Goal: Task Accomplishment & Management: Manage account settings

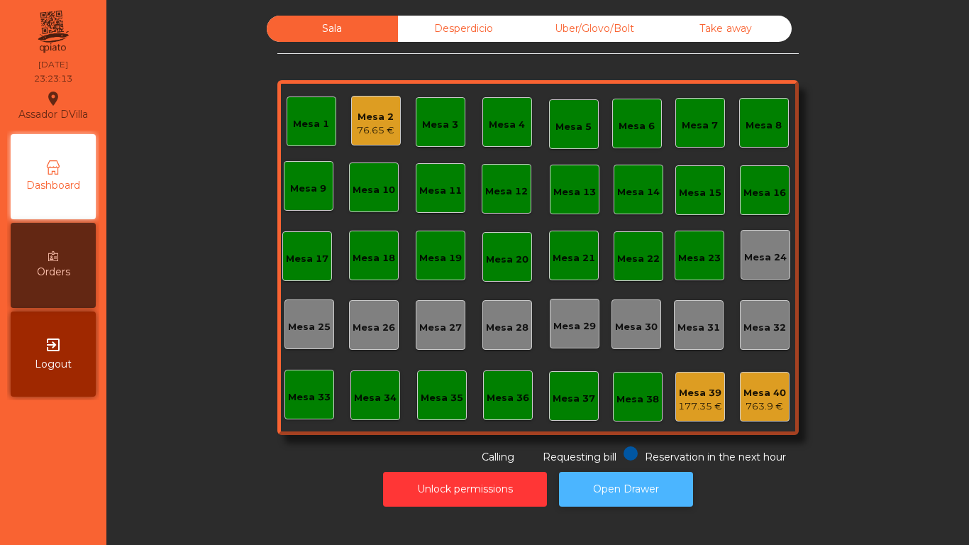
click at [626, 500] on button "Open Drawer" at bounding box center [626, 489] width 134 height 35
click at [640, 481] on button "Open Drawer" at bounding box center [626, 489] width 134 height 35
click at [359, 143] on div "Mesa 2 76.65 €" at bounding box center [376, 121] width 50 height 50
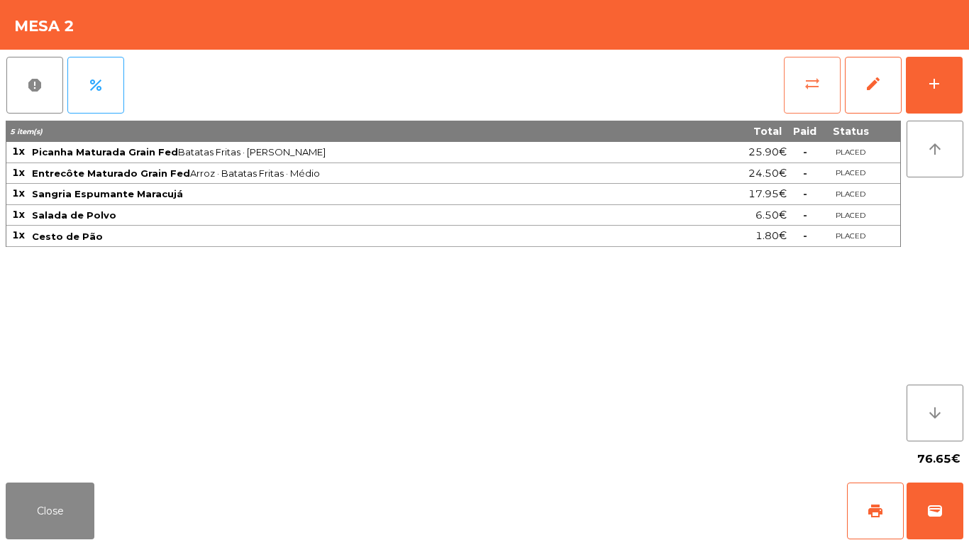
click at [803, 87] on button "sync_alt" at bounding box center [812, 85] width 57 height 57
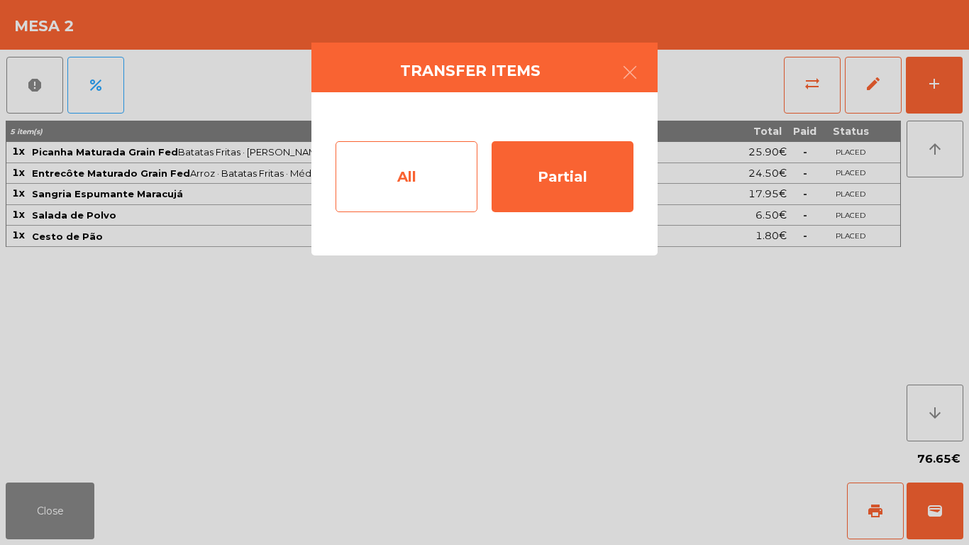
click at [426, 153] on div "All" at bounding box center [407, 176] width 142 height 71
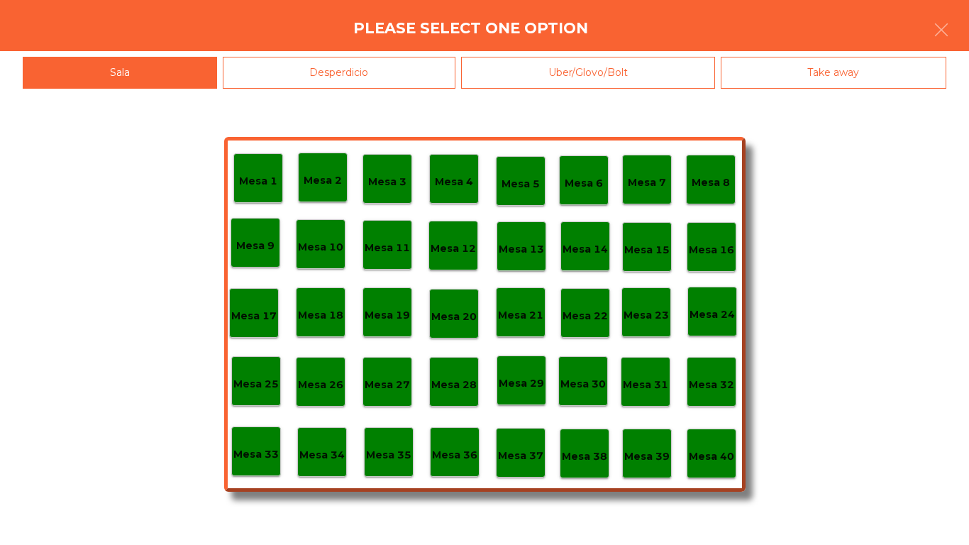
click at [633, 446] on div "Mesa 39" at bounding box center [646, 454] width 45 height 22
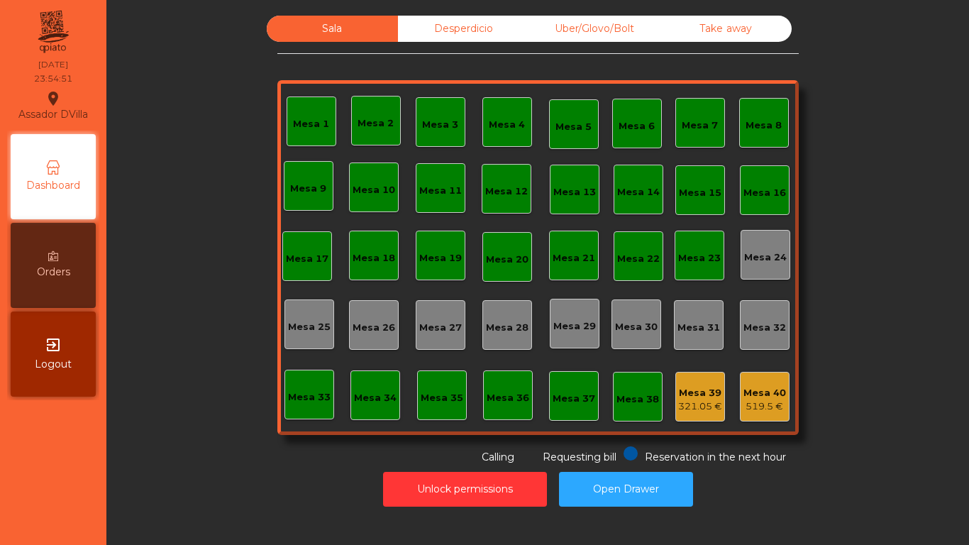
click at [410, 23] on div "Desperdicio" at bounding box center [463, 29] width 131 height 26
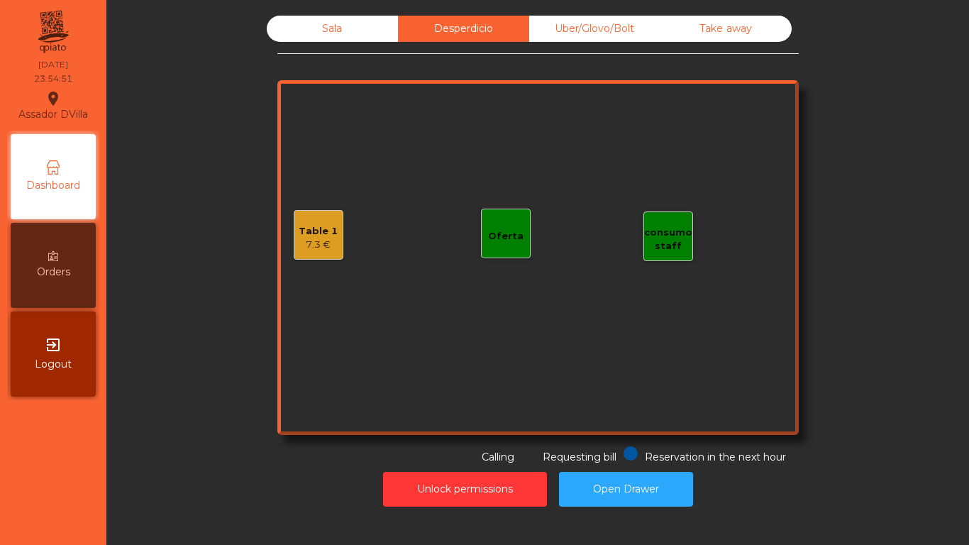
click at [299, 231] on div "Table 1" at bounding box center [318, 231] width 39 height 14
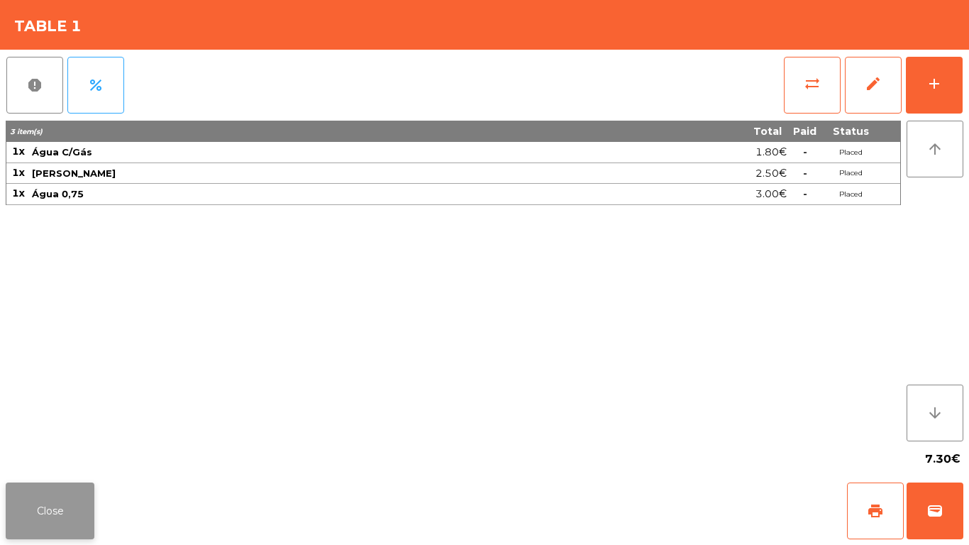
click at [75, 497] on button "Close" at bounding box center [50, 511] width 89 height 57
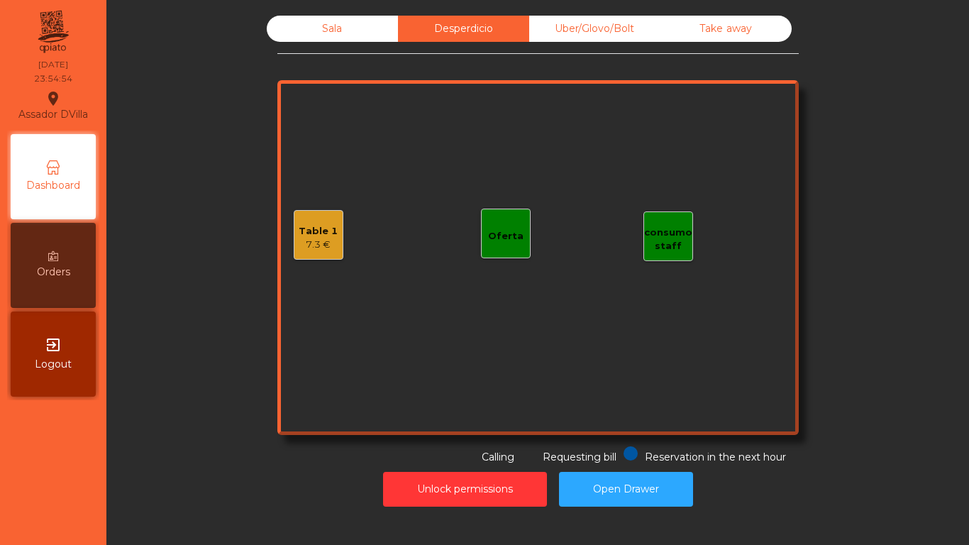
click at [313, 39] on div "Sala" at bounding box center [332, 29] width 131 height 26
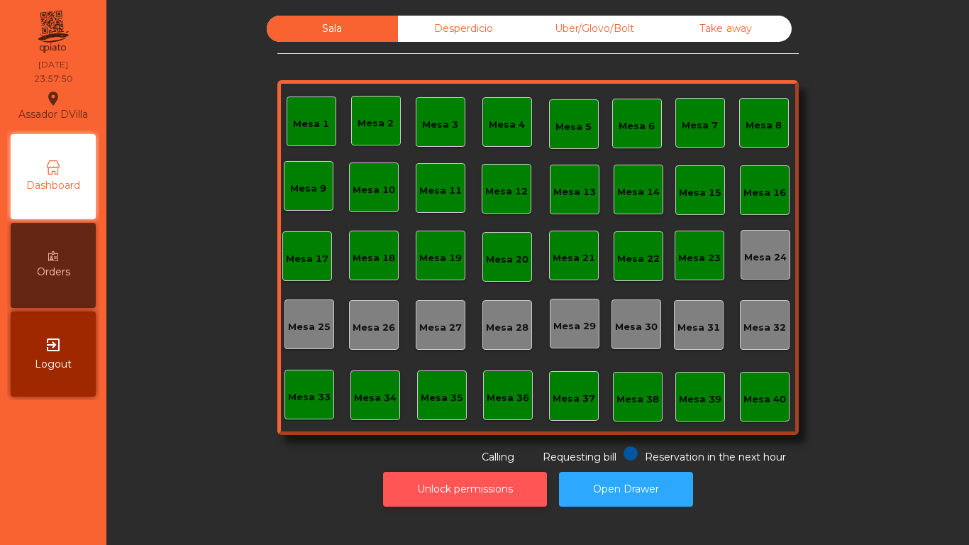
click at [505, 495] on button "Unlock permissions" at bounding box center [465, 489] width 164 height 35
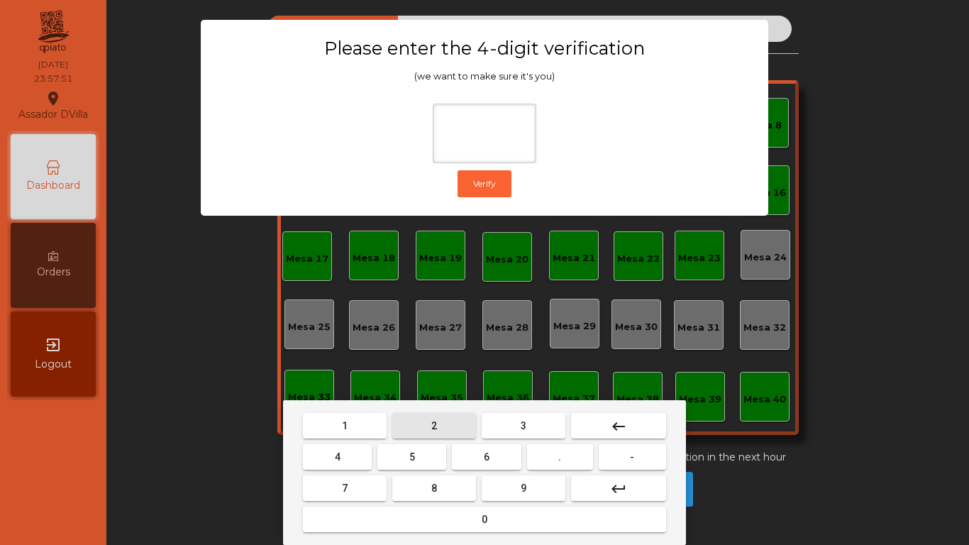
click at [438, 433] on button "2" at bounding box center [434, 426] width 84 height 26
drag, startPoint x: 336, startPoint y: 448, endPoint x: 357, endPoint y: 448, distance: 21.3
click at [341, 448] on button "4" at bounding box center [337, 457] width 69 height 26
click at [494, 459] on button "6" at bounding box center [486, 457] width 69 height 26
click at [518, 501] on mat-keyboard-key "9" at bounding box center [523, 488] width 89 height 31
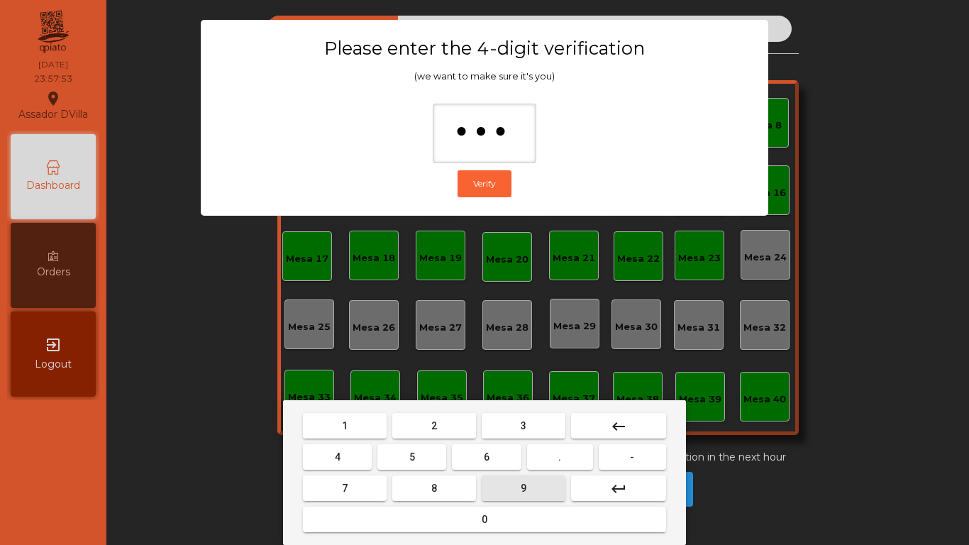
click at [510, 492] on button "9" at bounding box center [524, 488] width 84 height 26
type input "****"
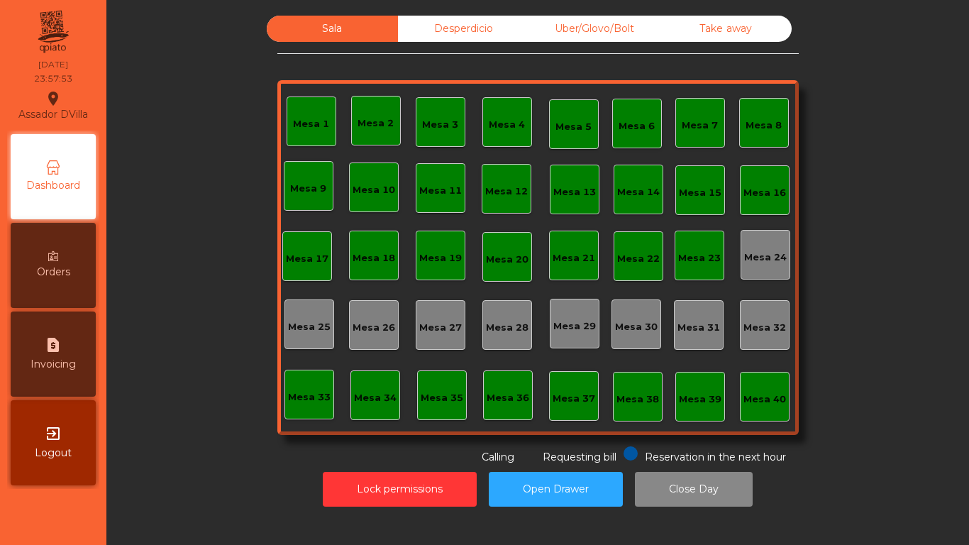
click at [70, 374] on div "request_page Invoicing" at bounding box center [53, 354] width 85 height 85
select select "*"
select select "****"
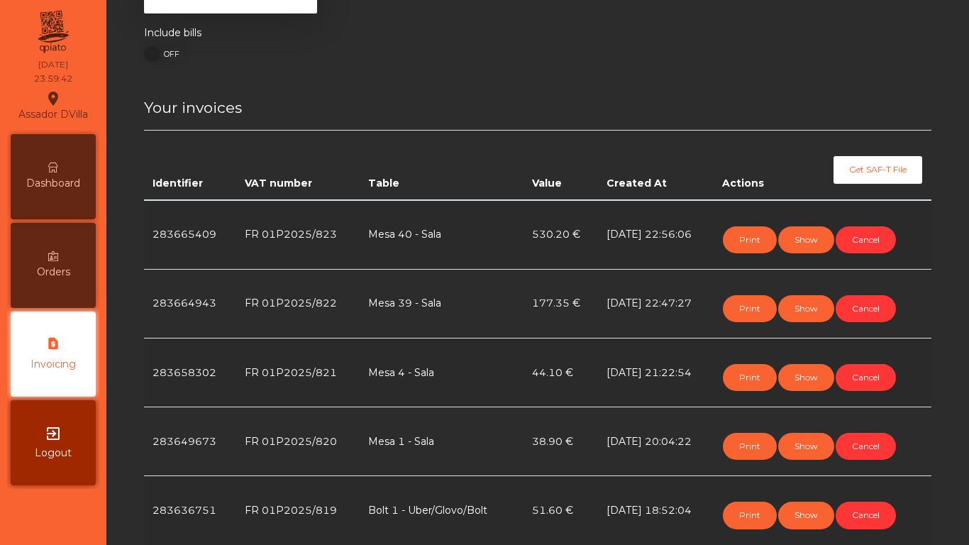
scroll to position [233, 0]
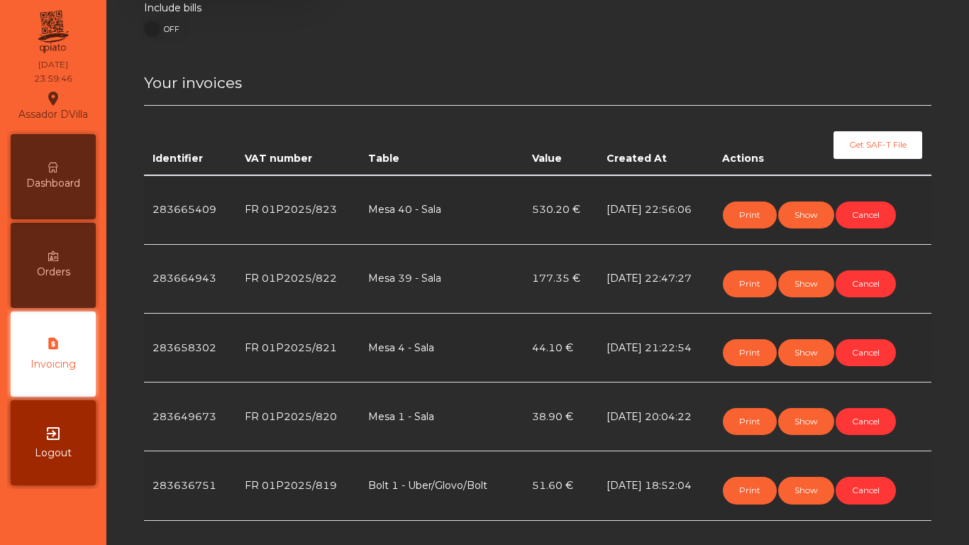
click at [57, 165] on icon at bounding box center [53, 168] width 10 height 10
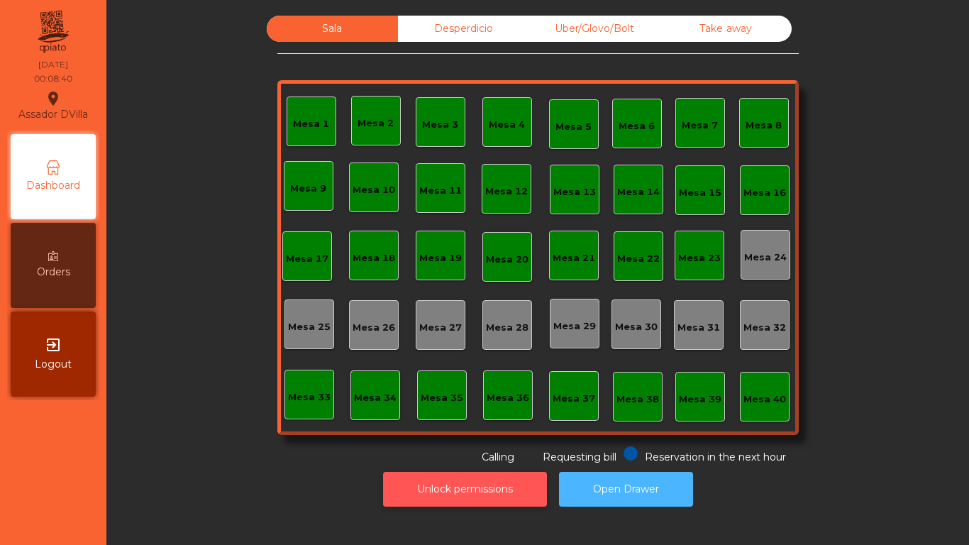
drag, startPoint x: 566, startPoint y: 480, endPoint x: 519, endPoint y: 486, distance: 46.6
click at [566, 480] on button "Open Drawer" at bounding box center [626, 489] width 134 height 35
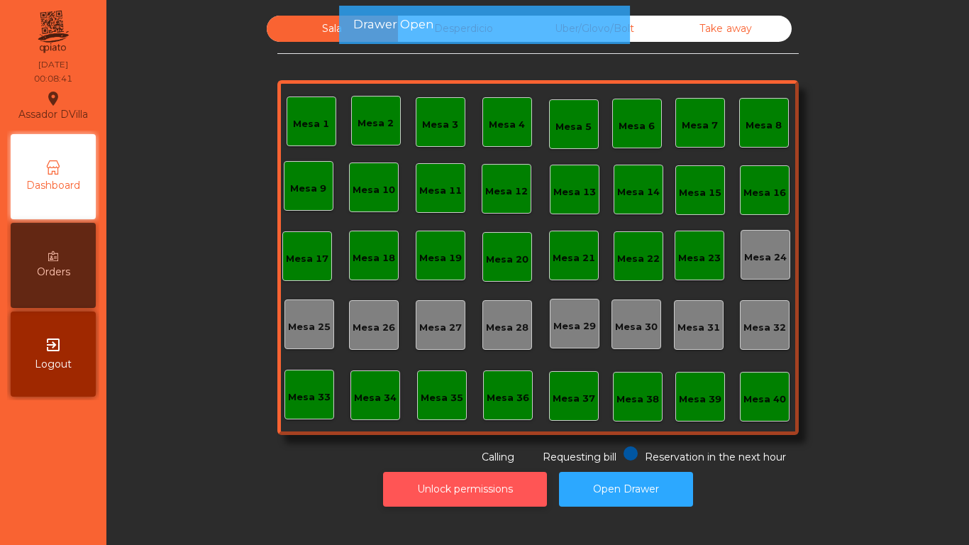
click at [450, 485] on button "Unlock permissions" at bounding box center [465, 489] width 164 height 35
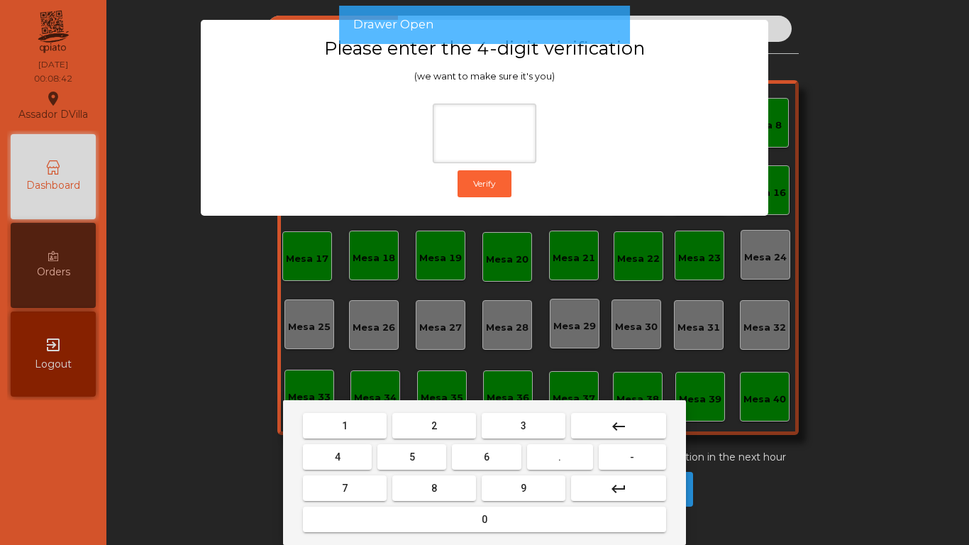
click at [431, 428] on button "2" at bounding box center [434, 426] width 84 height 26
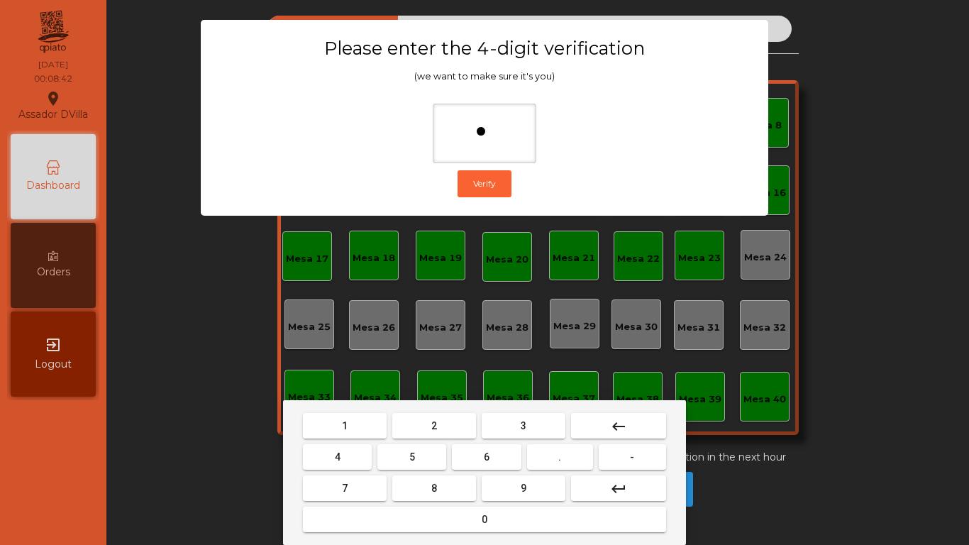
click at [360, 458] on button "4" at bounding box center [337, 457] width 69 height 26
click at [492, 458] on button "6" at bounding box center [486, 457] width 69 height 26
click at [505, 502] on mat-keyboard-key "9" at bounding box center [523, 488] width 89 height 31
click at [505, 498] on button "9" at bounding box center [524, 488] width 84 height 26
type input "****"
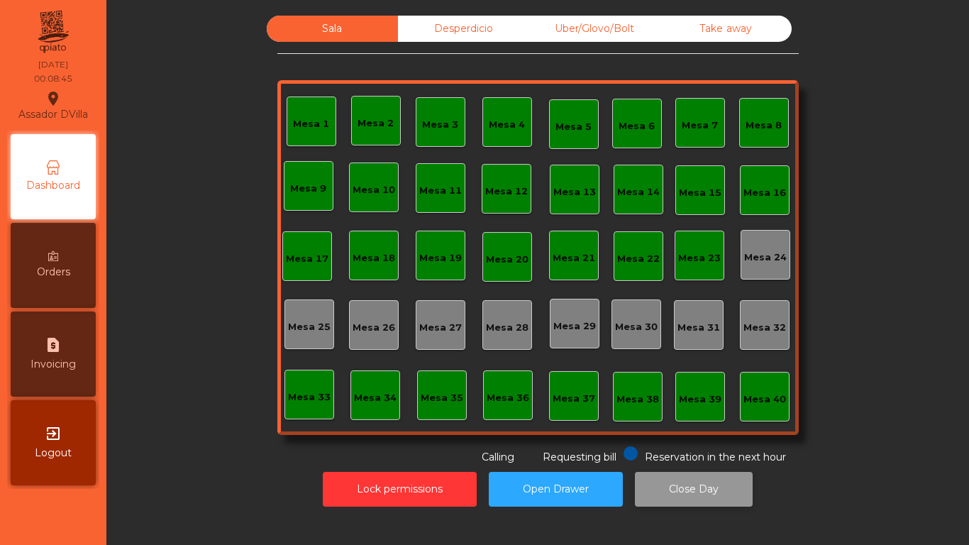
click at [652, 474] on button "Close Day" at bounding box center [694, 489] width 118 height 35
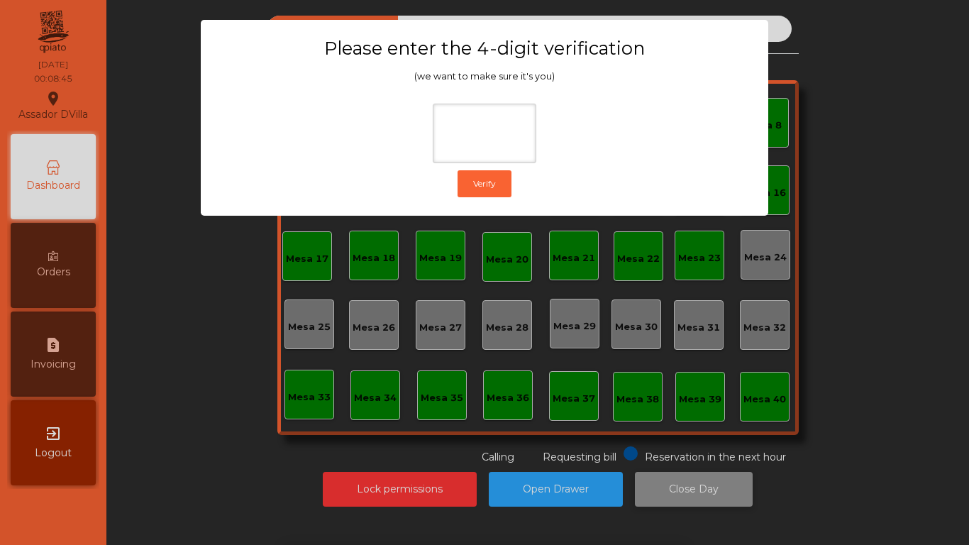
click at [654, 475] on div "1 2 3 keyboard_backspace 4 5 6 . - 7 8 9 keyboard_return 0" at bounding box center [484, 472] width 969 height 145
click at [650, 487] on ngb-modal-window "Please enter the 4-digit verification (we want to make sure it's you) Verify" at bounding box center [484, 272] width 921 height 545
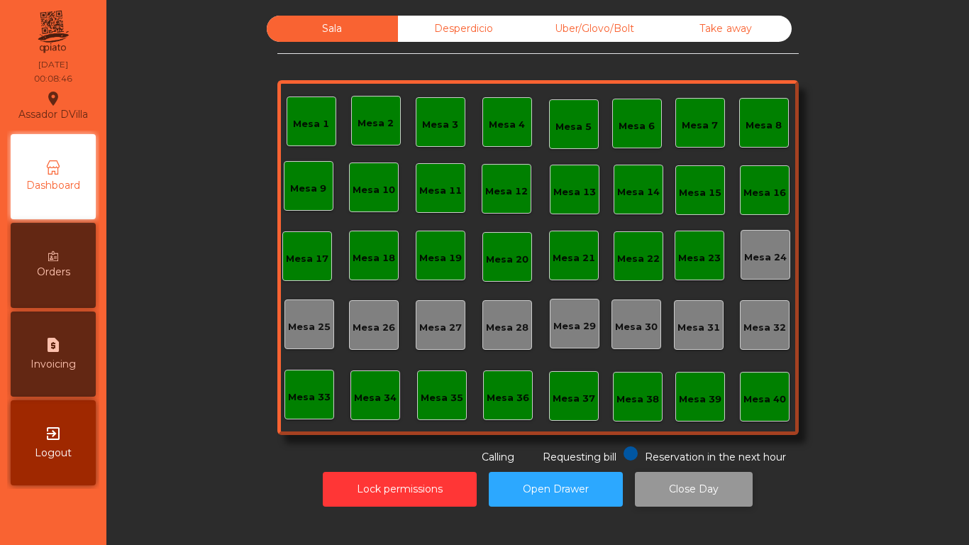
click at [649, 487] on button "Close Day" at bounding box center [694, 489] width 118 height 35
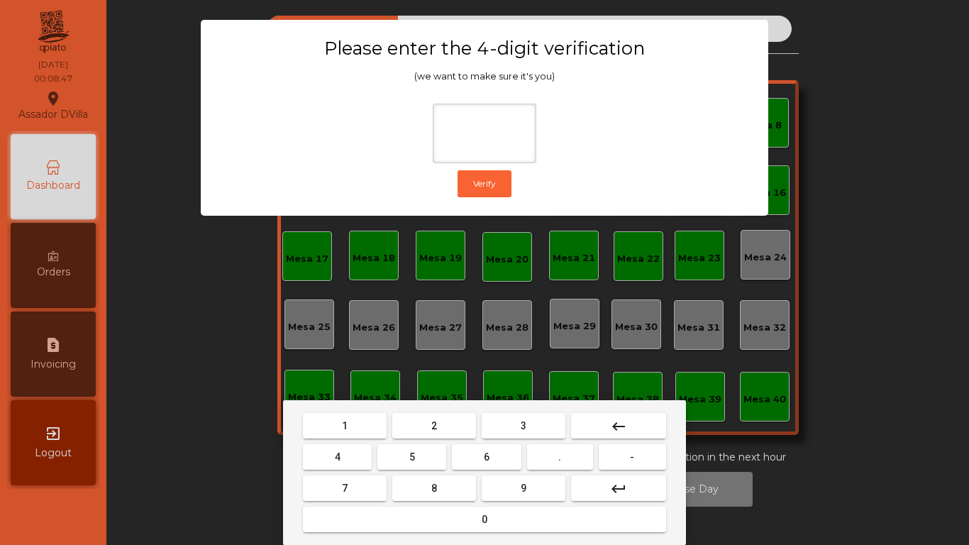
drag, startPoint x: 437, startPoint y: 434, endPoint x: 344, endPoint y: 445, distance: 93.7
click at [436, 433] on button "2" at bounding box center [434, 426] width 84 height 26
drag, startPoint x: 338, startPoint y: 451, endPoint x: 473, endPoint y: 455, distance: 134.2
click at [344, 453] on button "4" at bounding box center [337, 457] width 69 height 26
click at [481, 453] on button "6" at bounding box center [486, 457] width 69 height 26
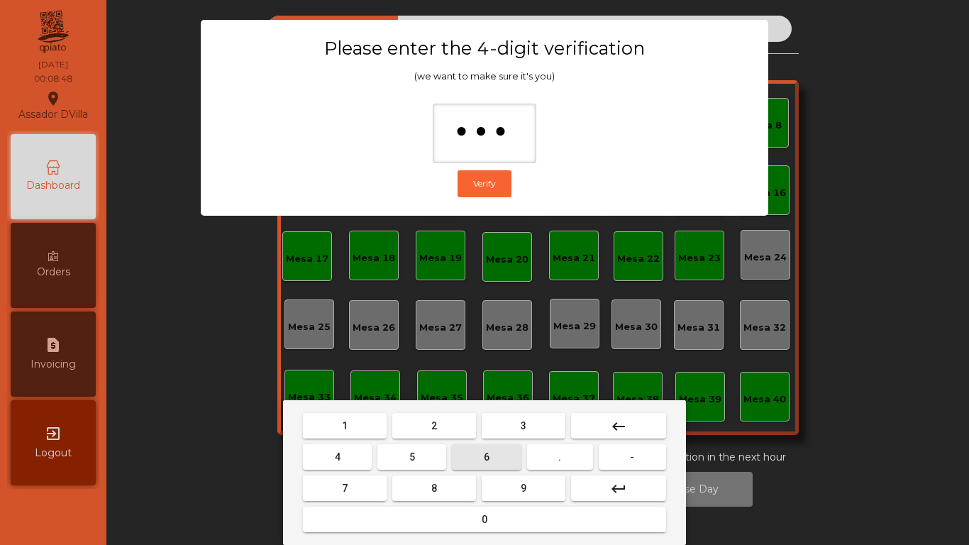
click at [526, 497] on button "9" at bounding box center [524, 488] width 84 height 26
type input "****"
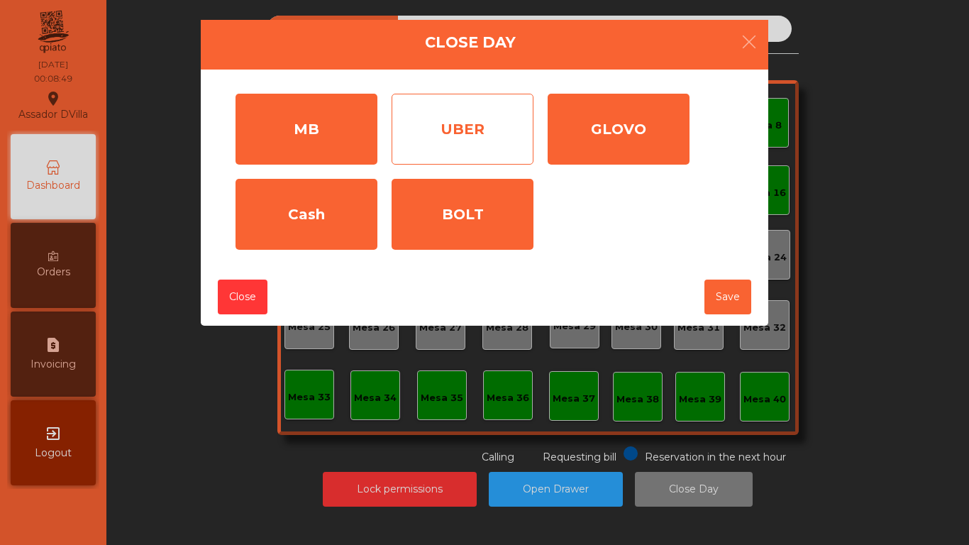
drag, startPoint x: 297, startPoint y: 118, endPoint x: 402, endPoint y: 153, distance: 110.2
click at [299, 119] on div "MB" at bounding box center [307, 129] width 142 height 71
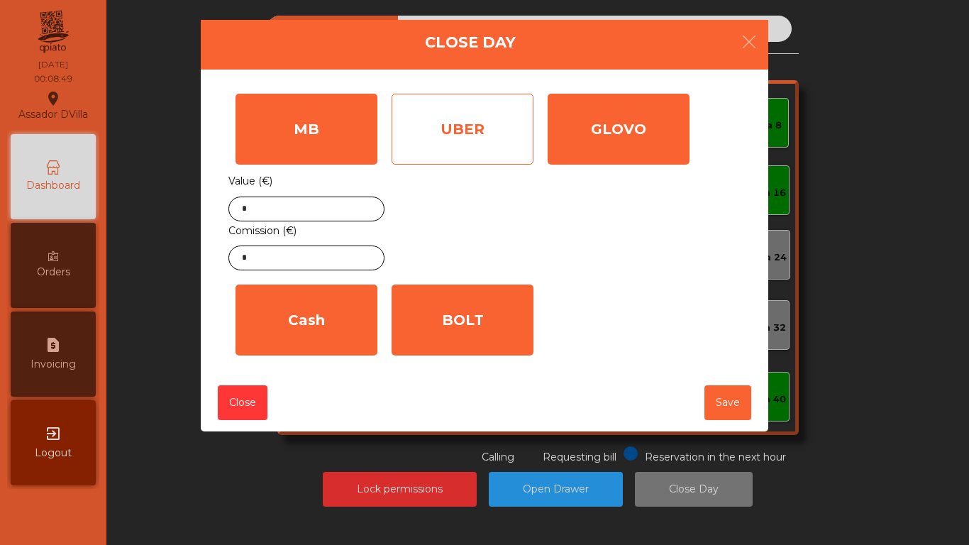
drag, startPoint x: 405, startPoint y: 150, endPoint x: 412, endPoint y: 157, distance: 9.0
click at [408, 152] on div "UBER" at bounding box center [463, 129] width 142 height 71
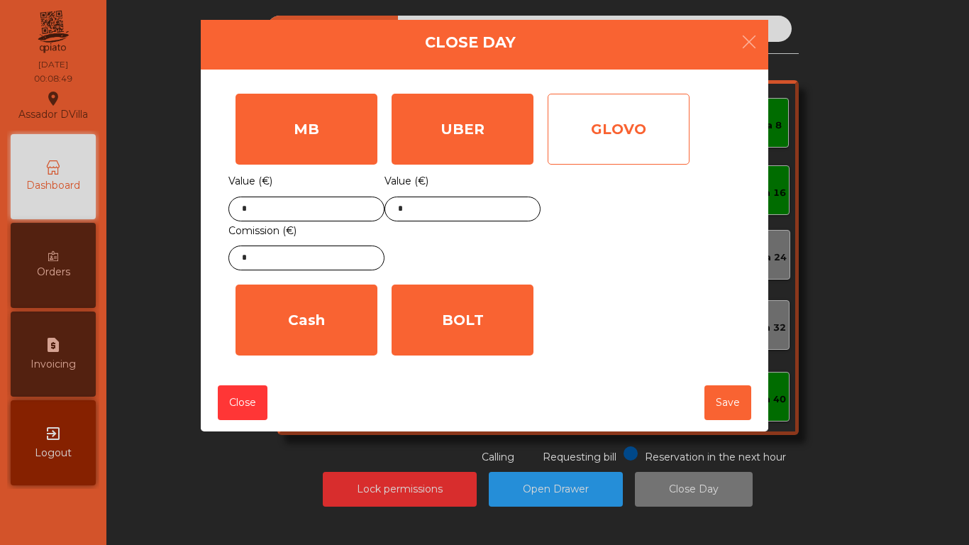
click at [587, 154] on div "GLOVO" at bounding box center [619, 129] width 142 height 71
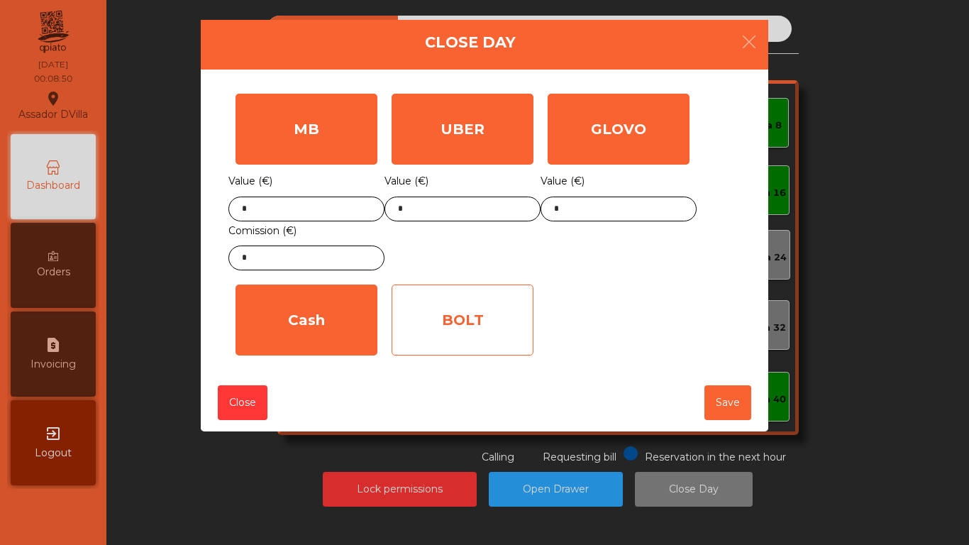
click at [494, 295] on div "BOLT" at bounding box center [463, 320] width 142 height 71
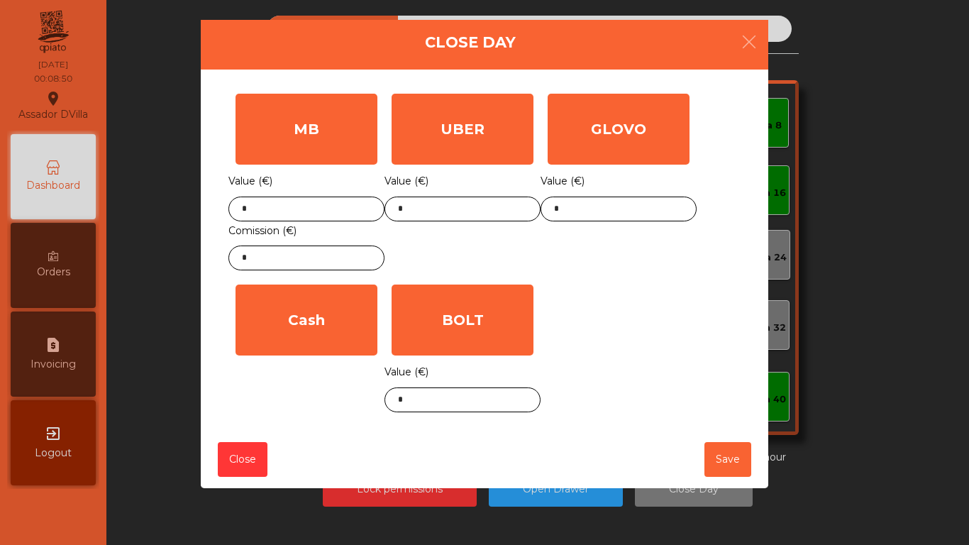
drag, startPoint x: 294, startPoint y: 299, endPoint x: 294, endPoint y: 209, distance: 90.8
click at [299, 291] on div "Cash" at bounding box center [307, 320] width 142 height 71
click at [294, 211] on input "*" at bounding box center [306, 209] width 156 height 25
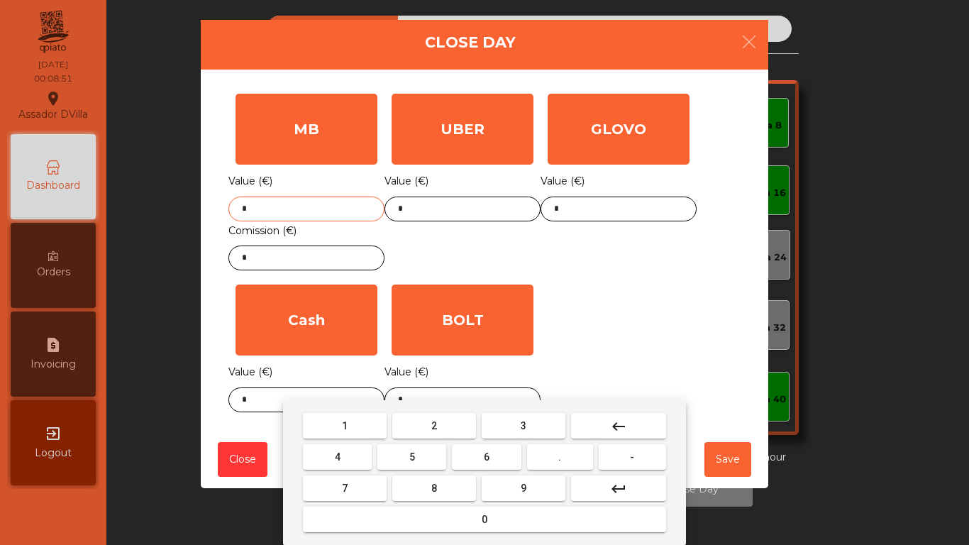
click at [294, 211] on input "*" at bounding box center [306, 209] width 156 height 25
type input "****"
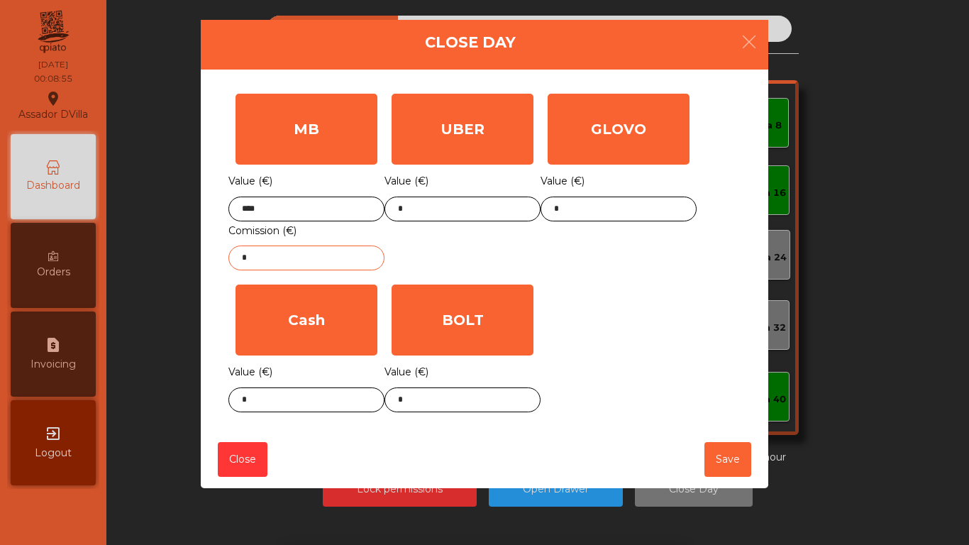
click at [299, 257] on input "*" at bounding box center [306, 258] width 156 height 25
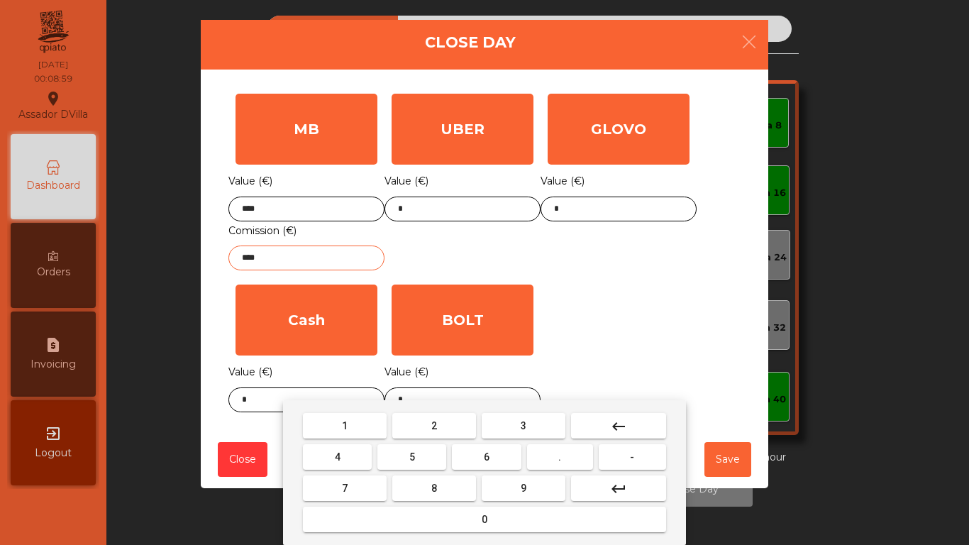
type input "****"
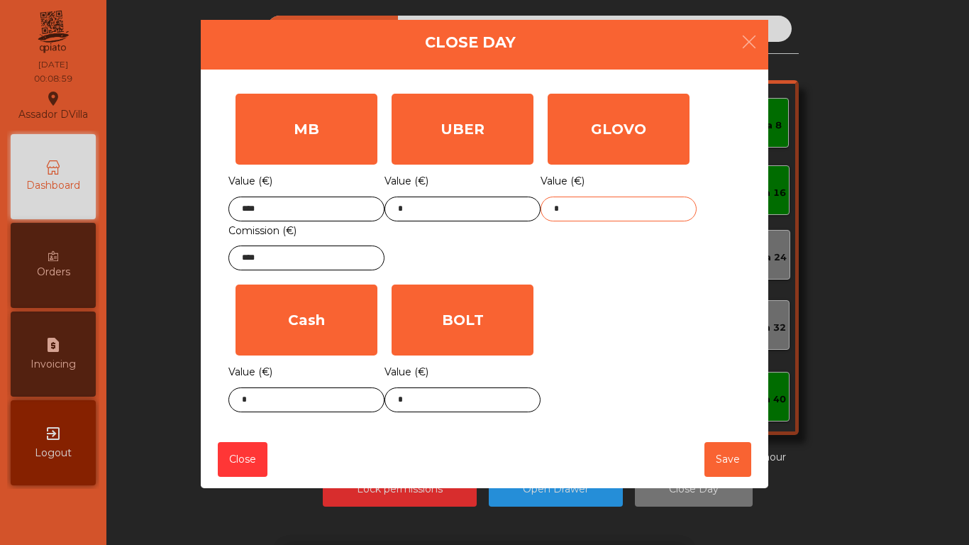
click at [581, 210] on input "*" at bounding box center [619, 209] width 156 height 25
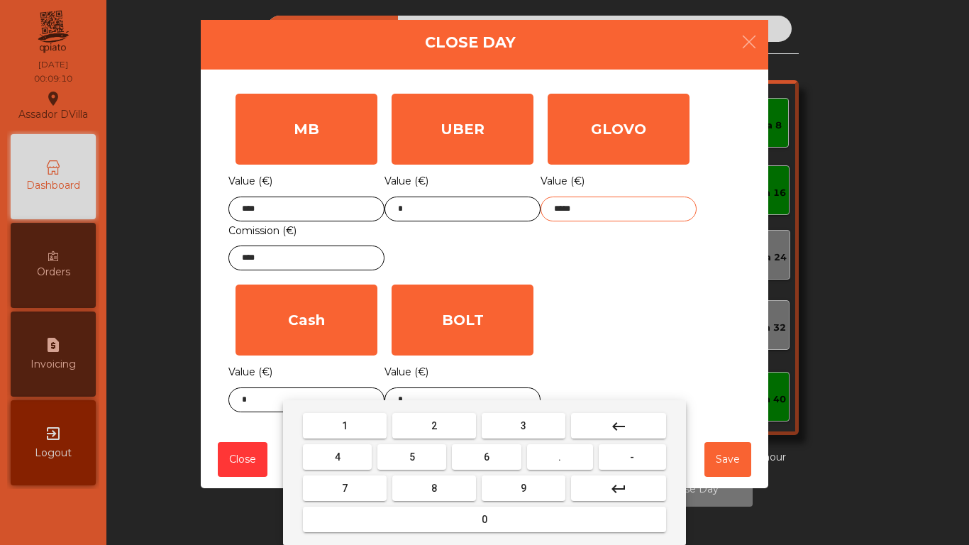
type input "*****"
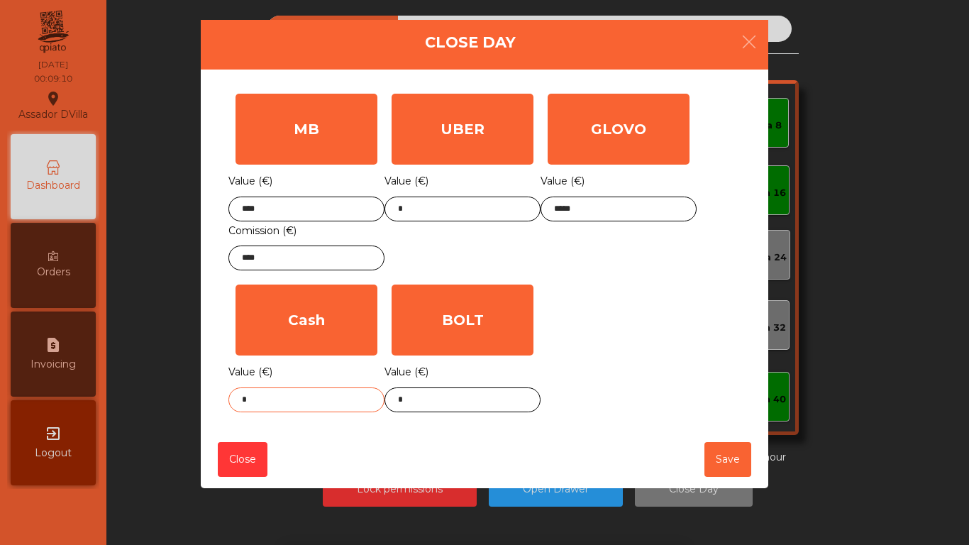
click at [276, 390] on input "*" at bounding box center [306, 399] width 156 height 25
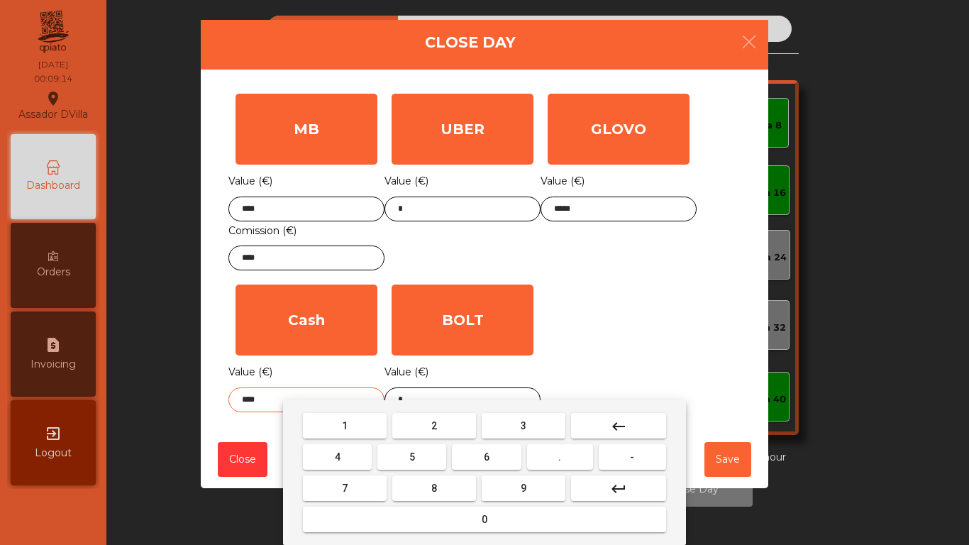
type input "****"
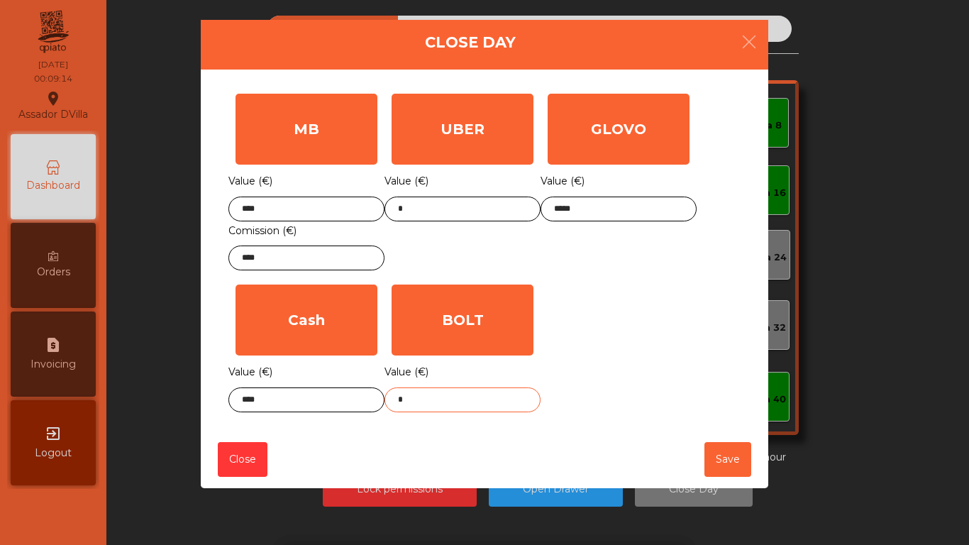
click at [426, 394] on input "*" at bounding box center [463, 399] width 156 height 25
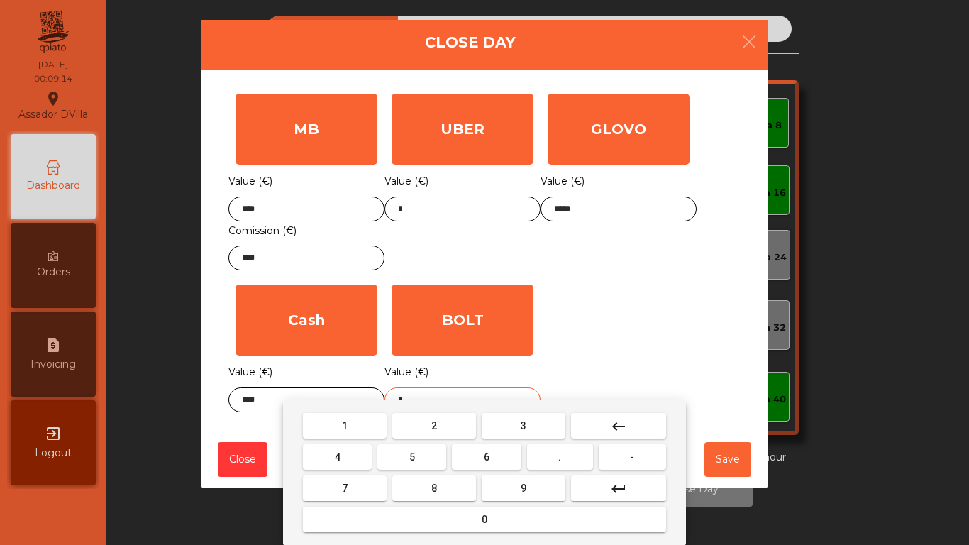
click at [426, 394] on input "*" at bounding box center [463, 399] width 156 height 25
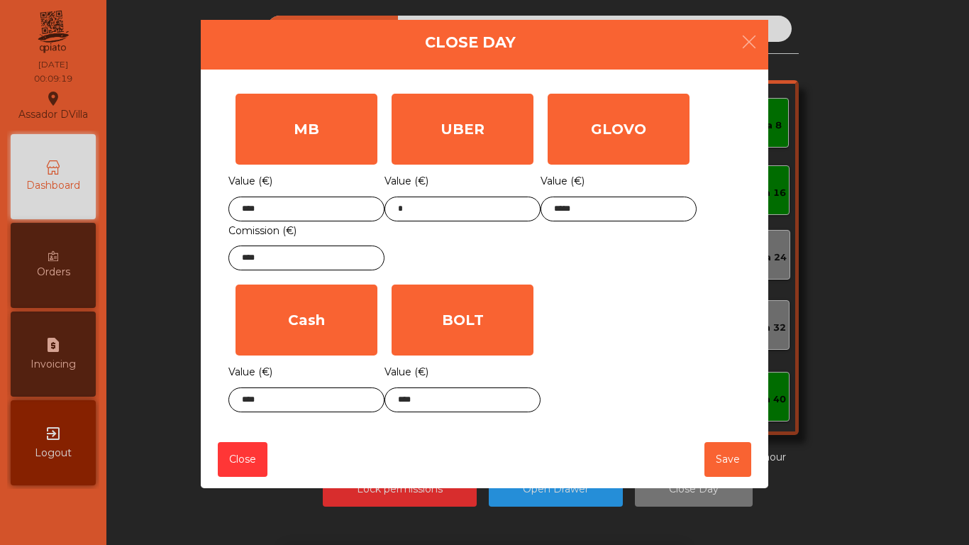
click at [647, 300] on div "MB Value (€) **** Comission (€) **** UBER Value (€) * GLOVO Value (€) ***** Cas…" at bounding box center [484, 253] width 512 height 333
click at [475, 394] on input "****" at bounding box center [463, 399] width 156 height 25
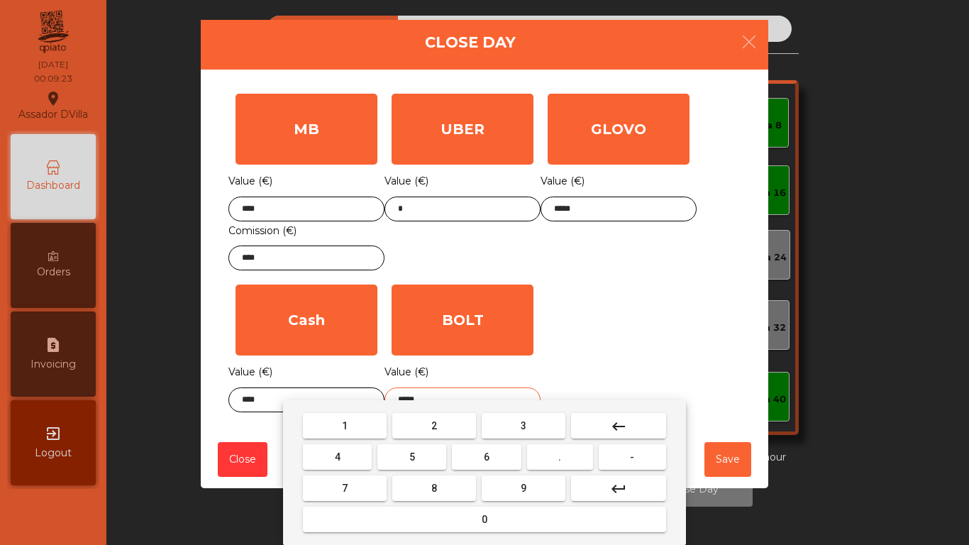
type input "*****"
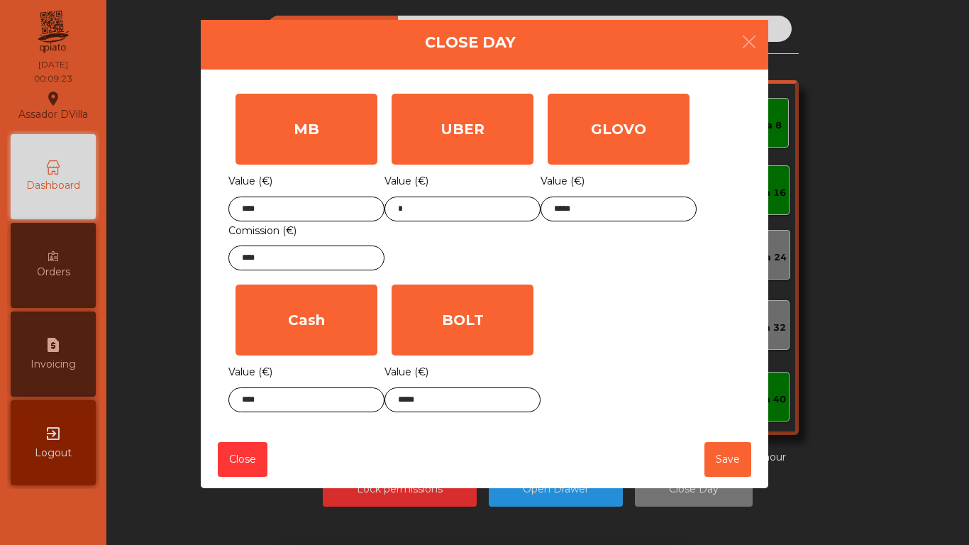
click at [573, 342] on div "MB Value (€) **** Comission (€) **** UBER Value (€) * GLOVO Value (€) ***** Cas…" at bounding box center [484, 253] width 512 height 333
click at [733, 453] on button "Save" at bounding box center [728, 459] width 47 height 35
